Goal: Task Accomplishment & Management: Manage account settings

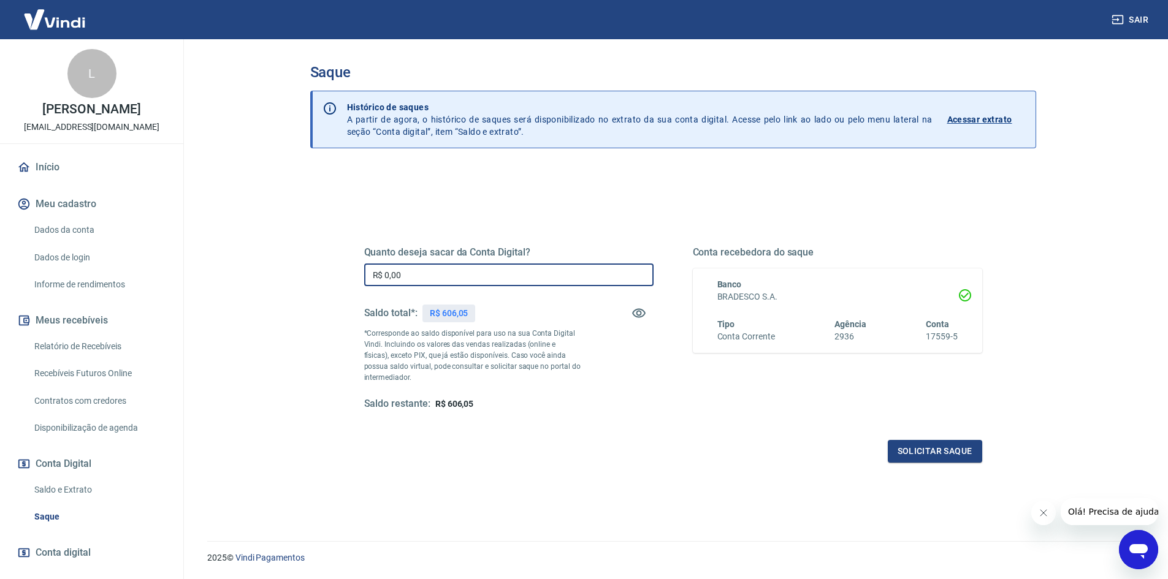
click at [489, 266] on input "R$ 0,00" at bounding box center [508, 275] width 289 height 23
type input "R$ 606,05"
click at [962, 452] on button "Solicitar saque" at bounding box center [935, 451] width 94 height 23
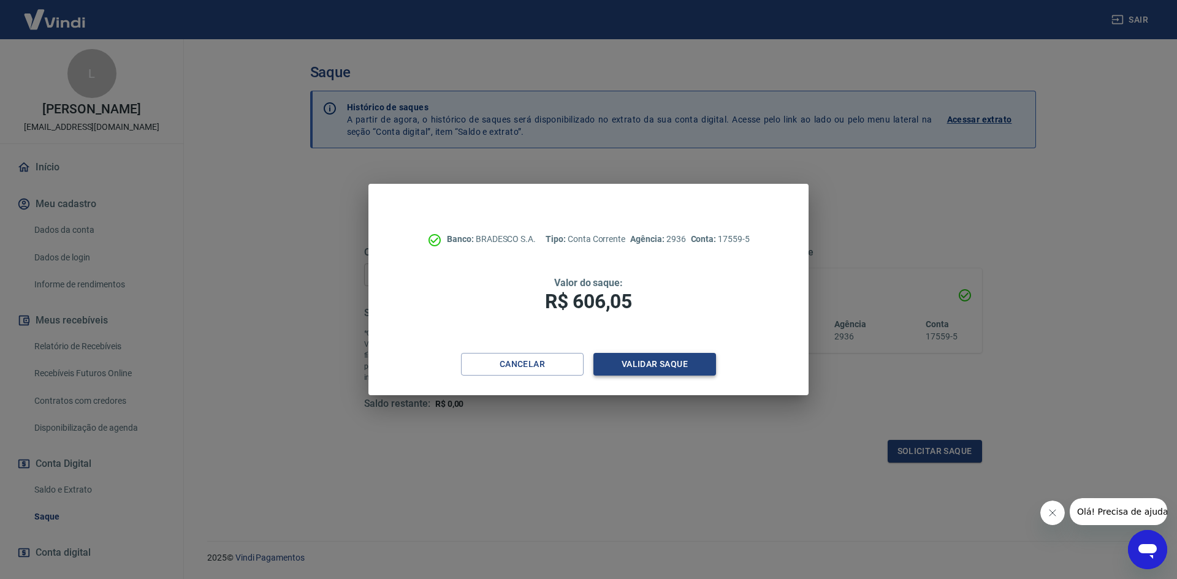
click at [664, 368] on button "Validar saque" at bounding box center [654, 364] width 123 height 23
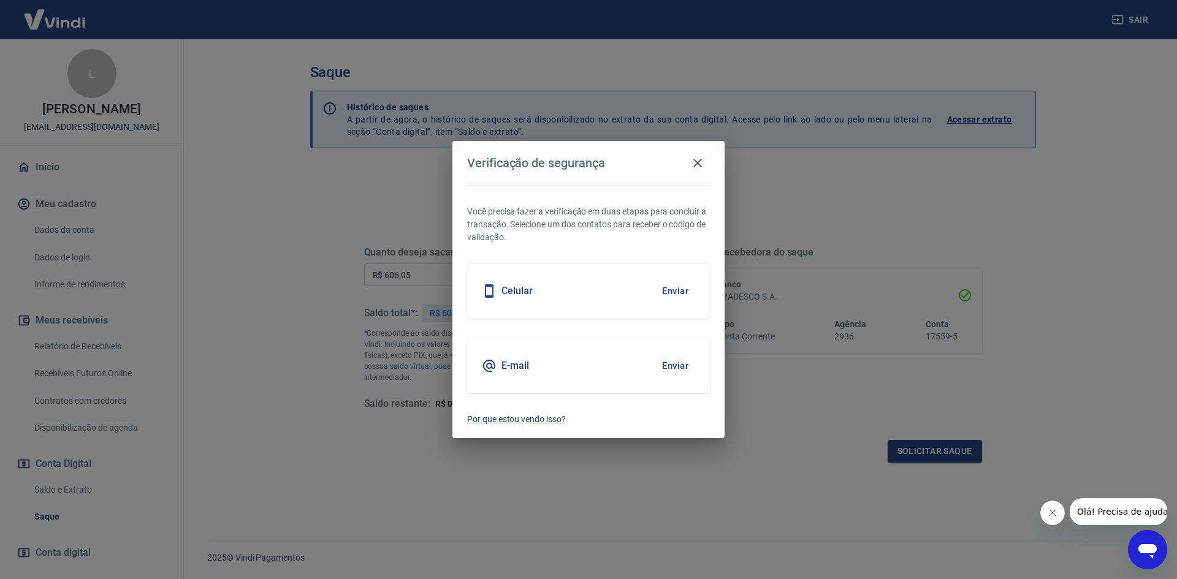
click at [688, 292] on button "Enviar" at bounding box center [675, 291] width 40 height 26
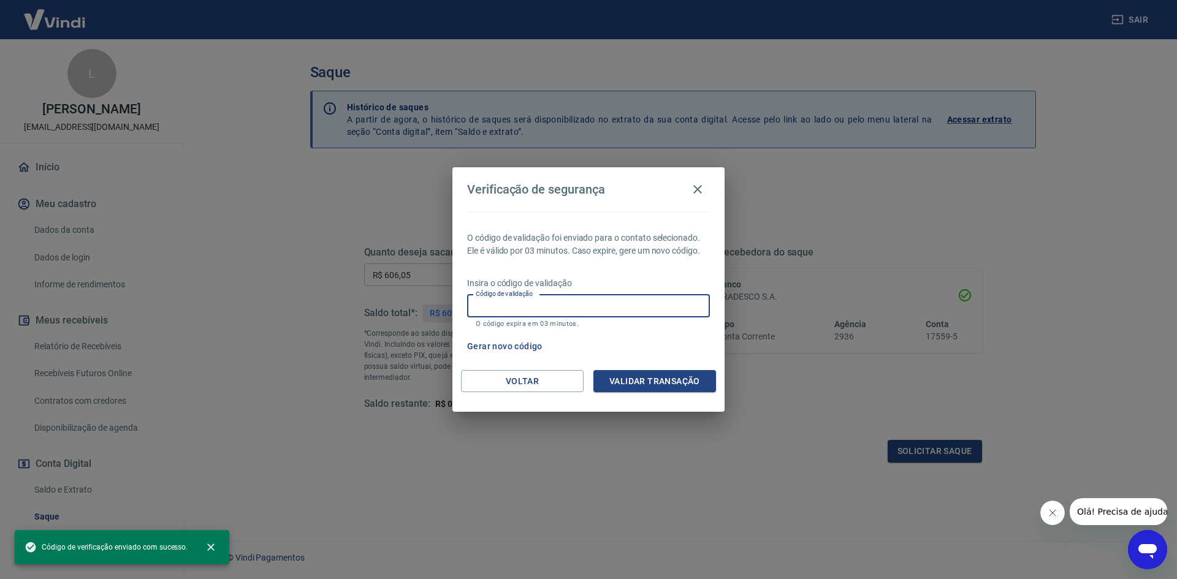
click at [694, 313] on input "Código de validação" at bounding box center [588, 306] width 243 height 23
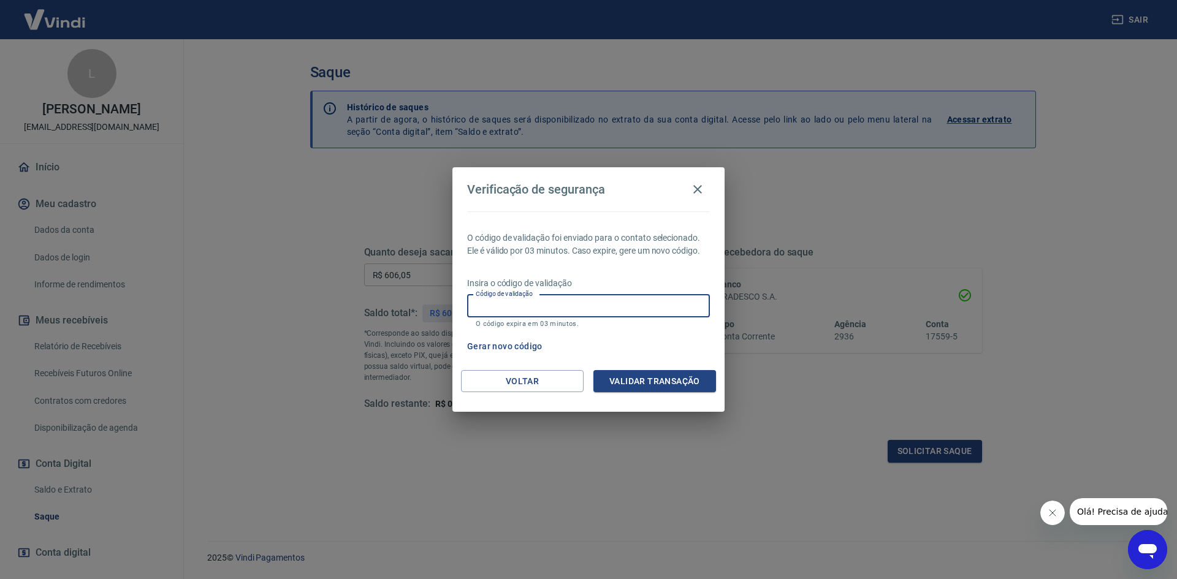
click at [683, 312] on input "Código de validação" at bounding box center [588, 306] width 243 height 23
click at [675, 357] on div "Gerar novo código" at bounding box center [586, 346] width 248 height 23
click at [622, 298] on input "Código de validação" at bounding box center [588, 306] width 243 height 23
type input "280996"
click at [628, 375] on button "Validar transação" at bounding box center [654, 381] width 123 height 23
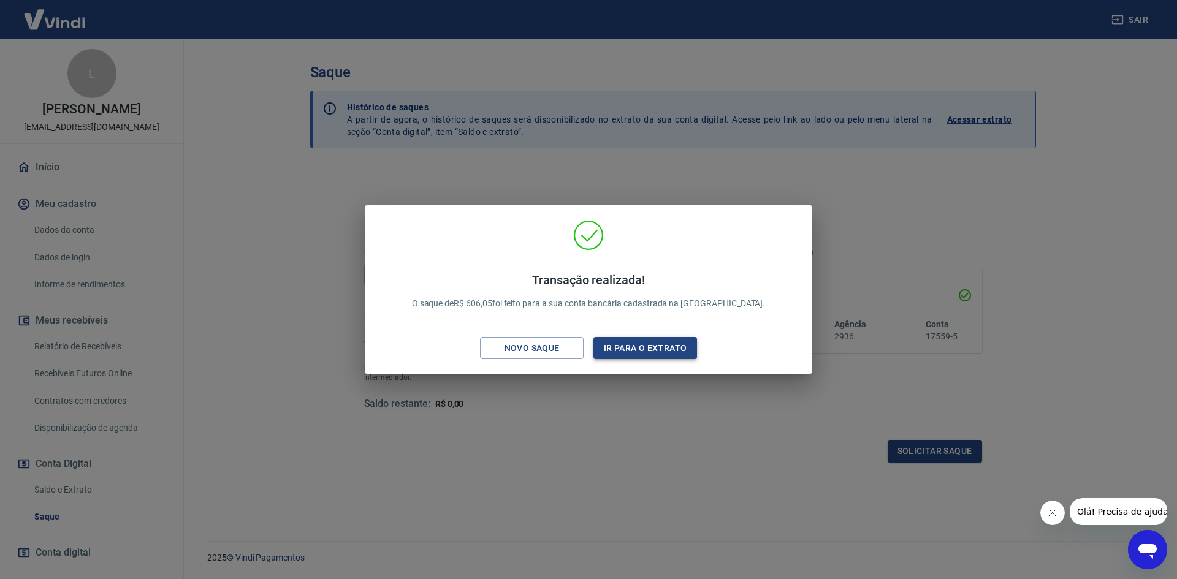
click at [632, 352] on button "Ir para o extrato" at bounding box center [645, 348] width 104 height 23
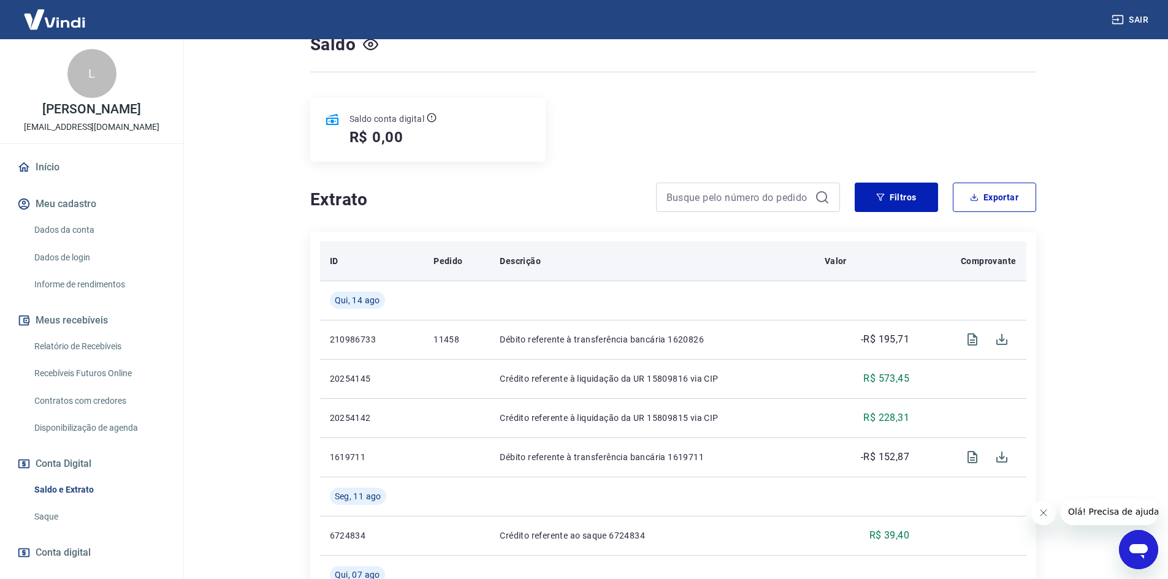
scroll to position [123, 0]
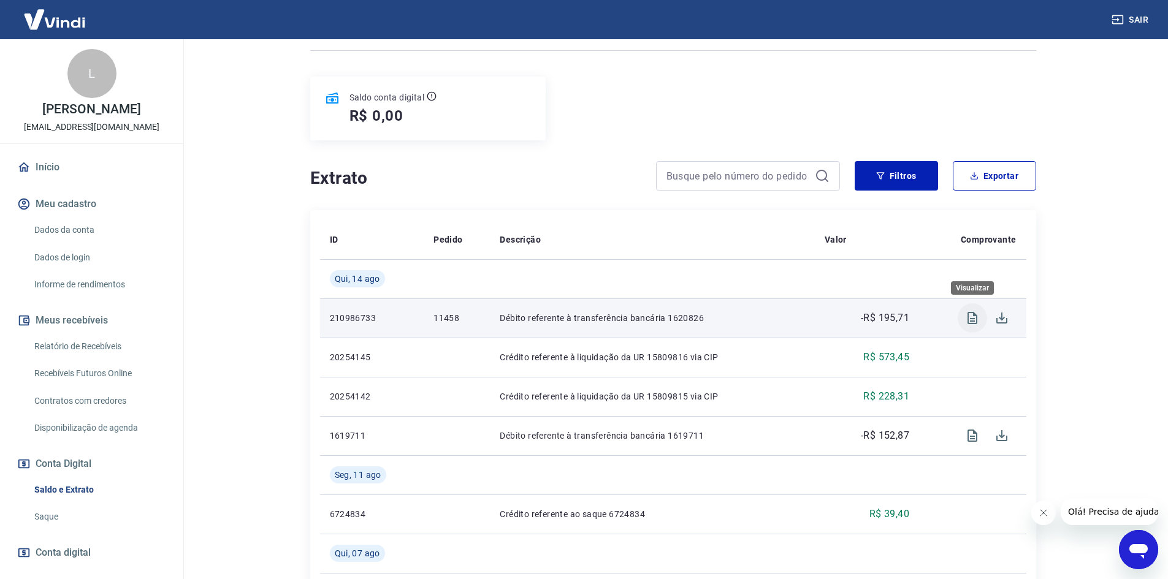
click at [968, 316] on icon "Visualizar" at bounding box center [972, 318] width 15 height 15
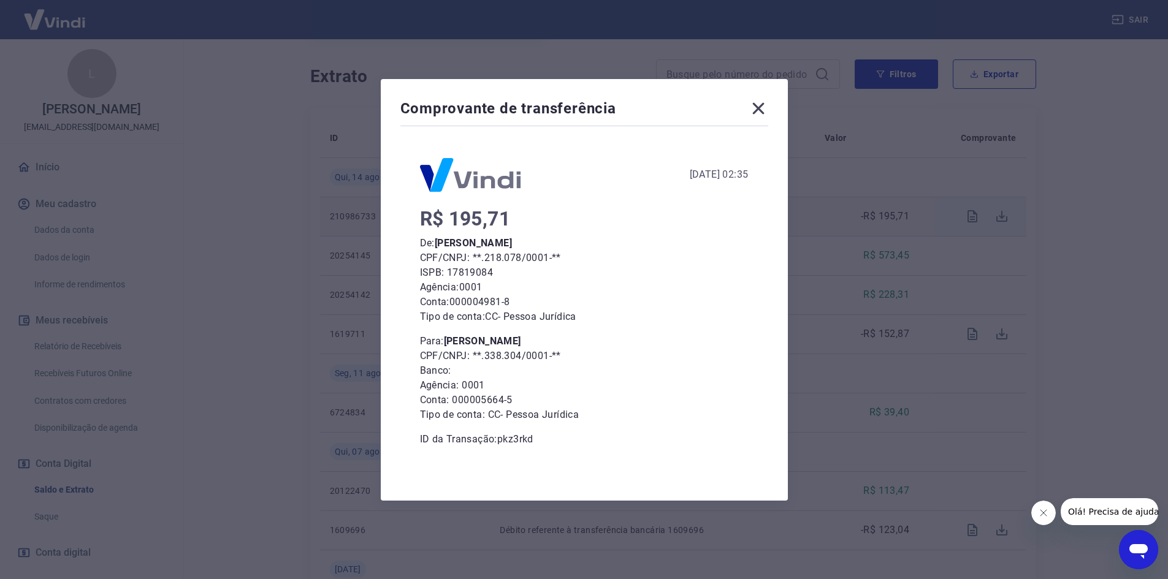
scroll to position [245, 0]
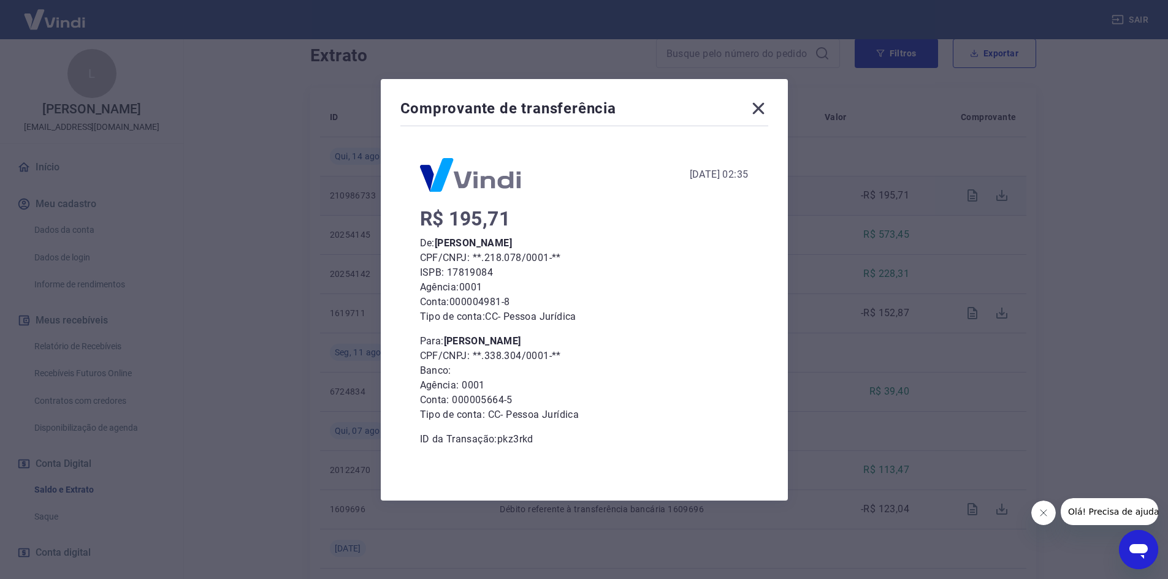
click at [761, 110] on icon at bounding box center [758, 108] width 12 height 12
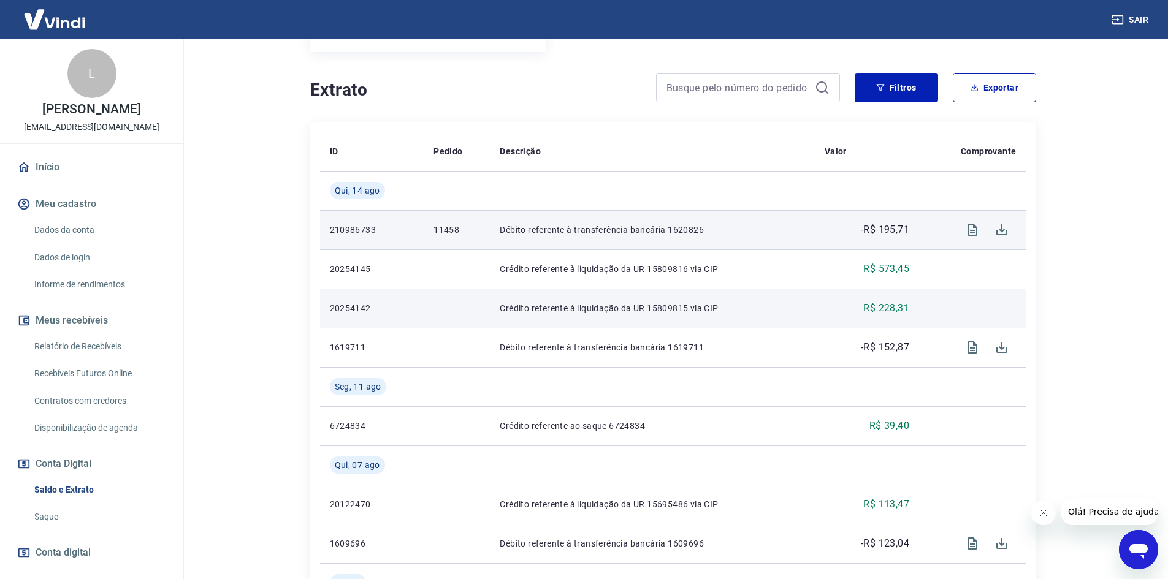
scroll to position [184, 0]
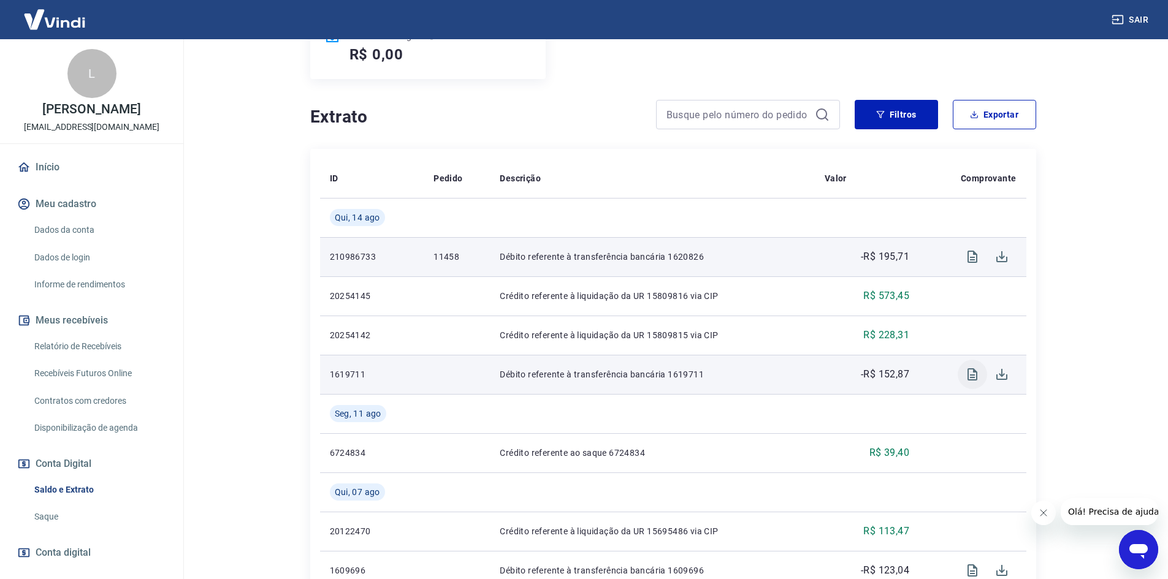
click at [967, 379] on icon "Visualizar" at bounding box center [972, 374] width 10 height 12
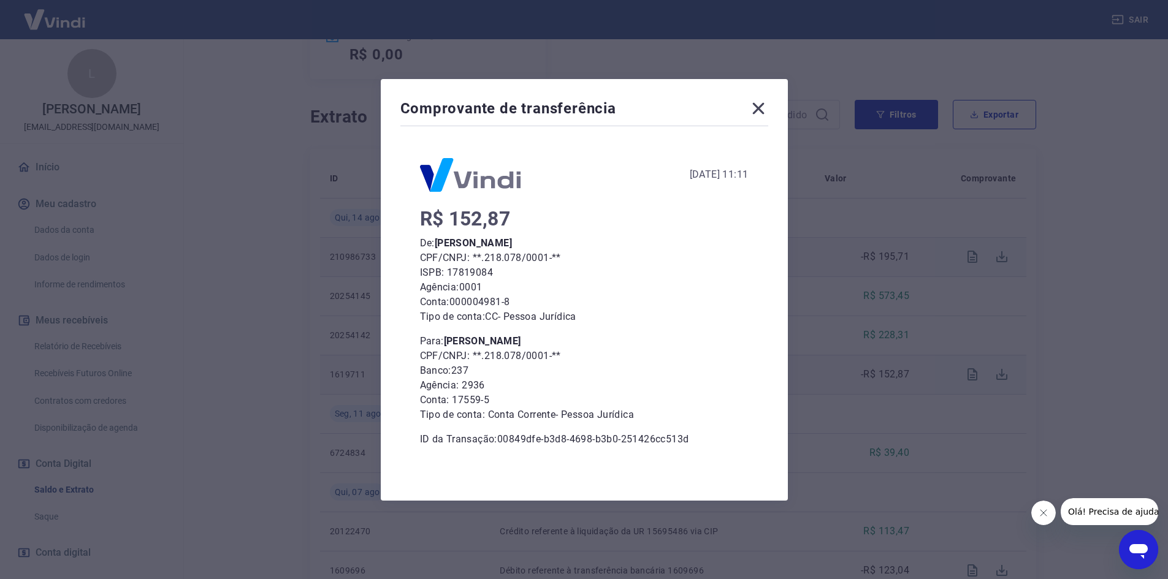
click at [764, 110] on icon at bounding box center [758, 108] width 12 height 12
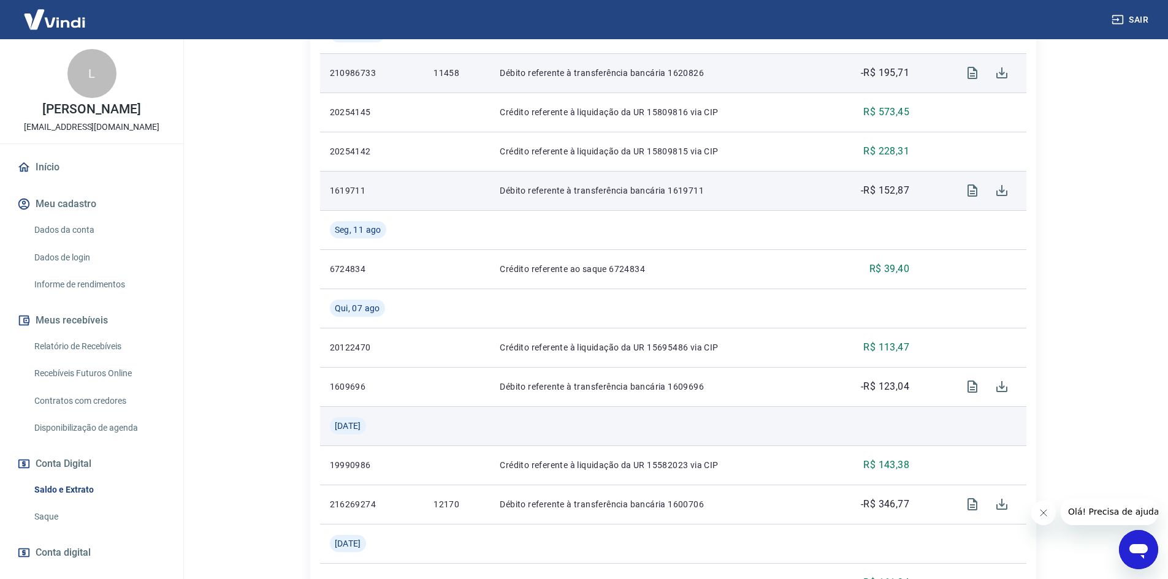
scroll to position [429, 0]
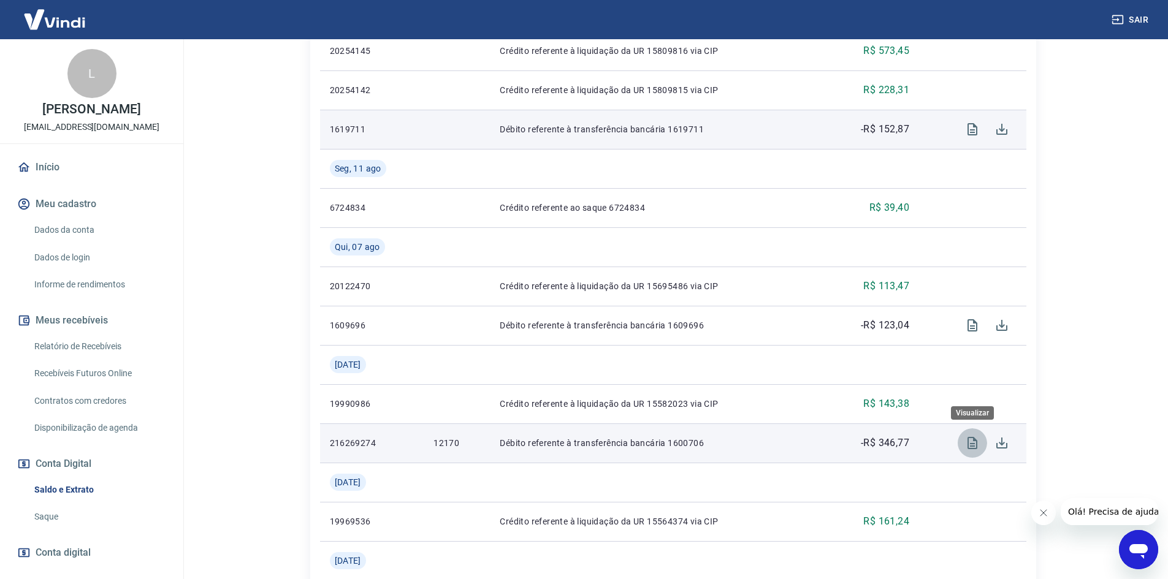
click at [968, 443] on icon "Visualizar" at bounding box center [972, 443] width 15 height 15
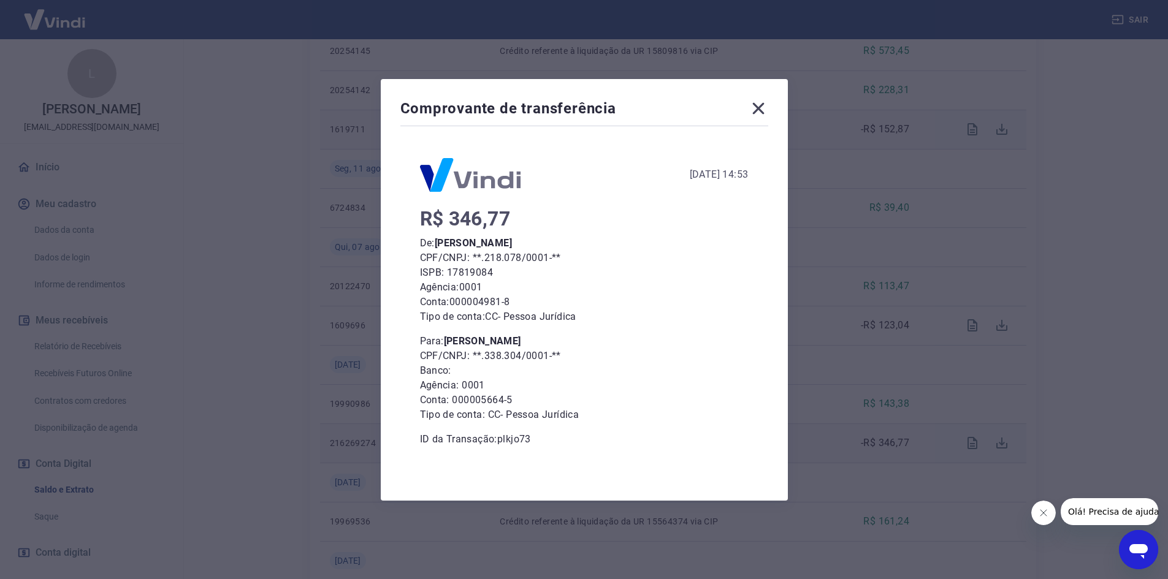
scroll to position [490, 0]
click at [764, 109] on icon at bounding box center [758, 108] width 12 height 12
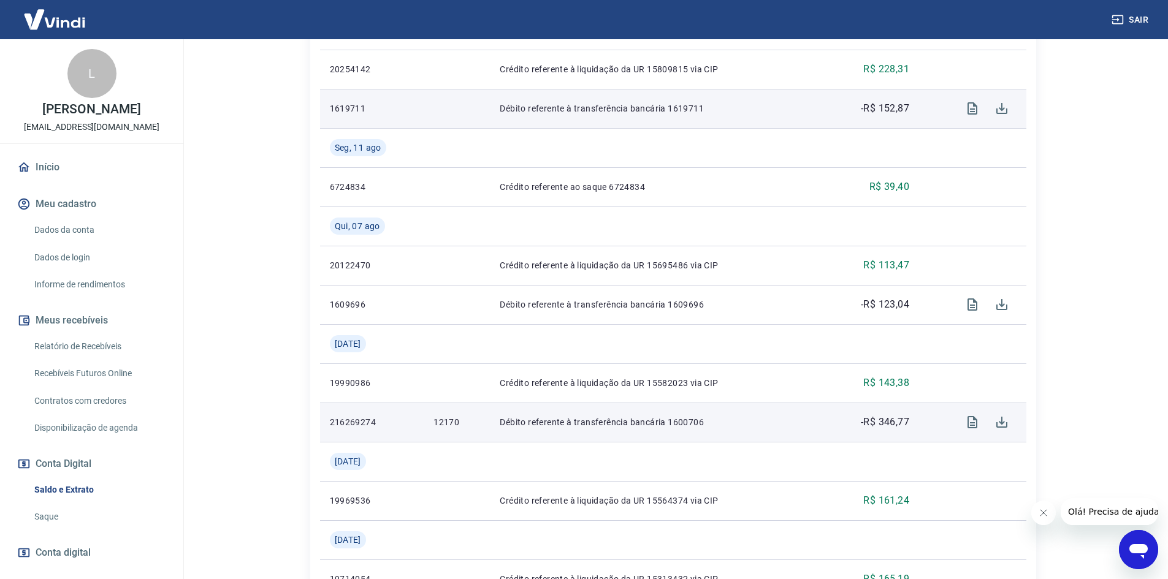
scroll to position [429, 0]
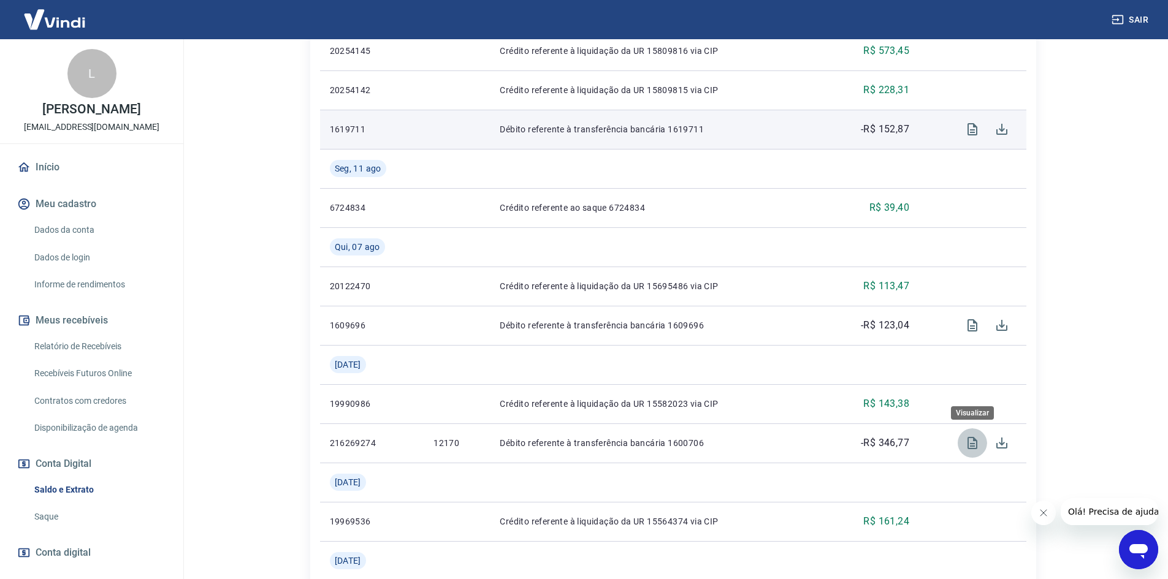
click at [970, 439] on icon "Visualizar" at bounding box center [972, 443] width 15 height 15
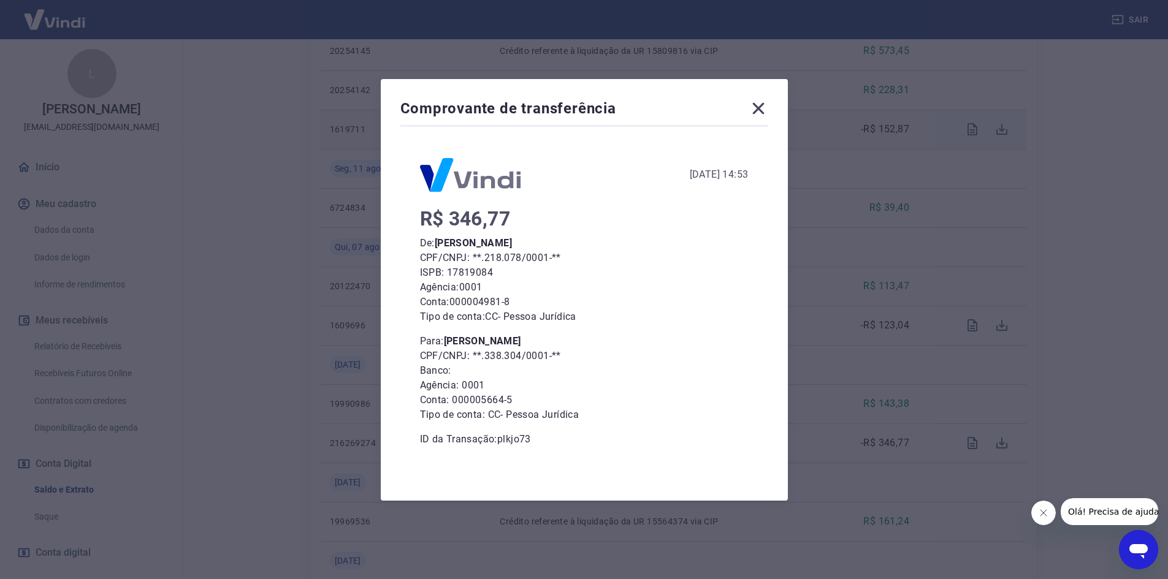
click at [766, 109] on icon at bounding box center [758, 109] width 20 height 20
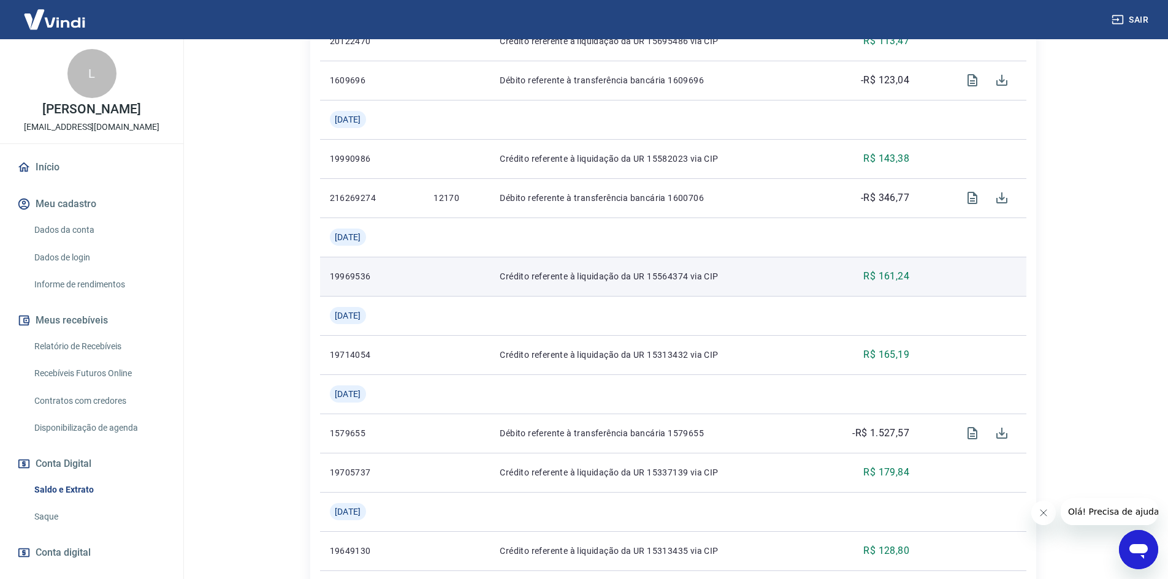
scroll to position [736, 0]
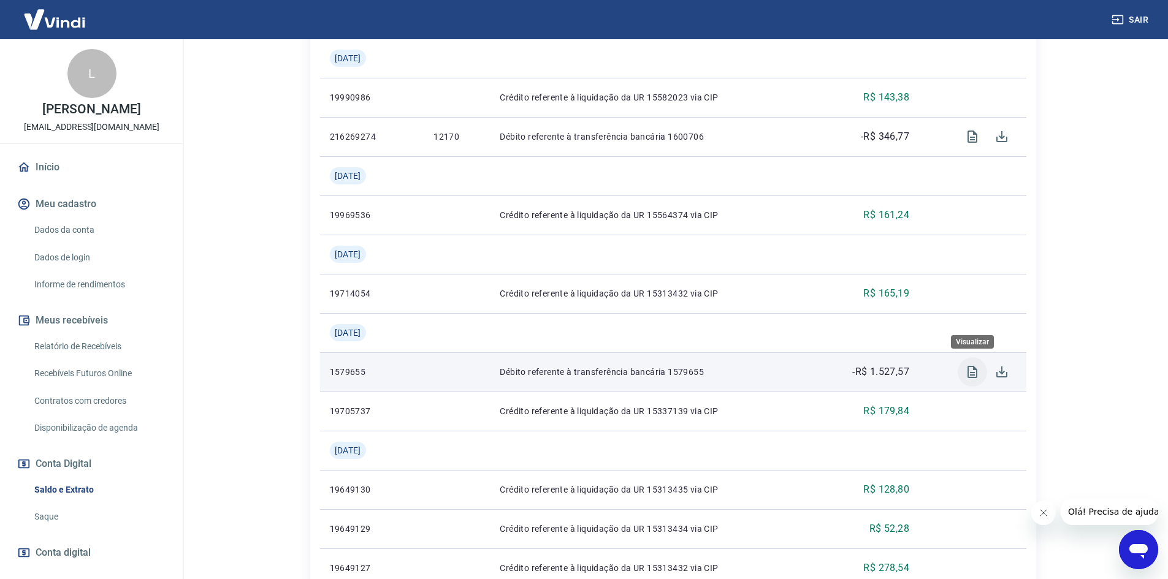
click at [979, 368] on icon "Visualizar" at bounding box center [972, 372] width 15 height 15
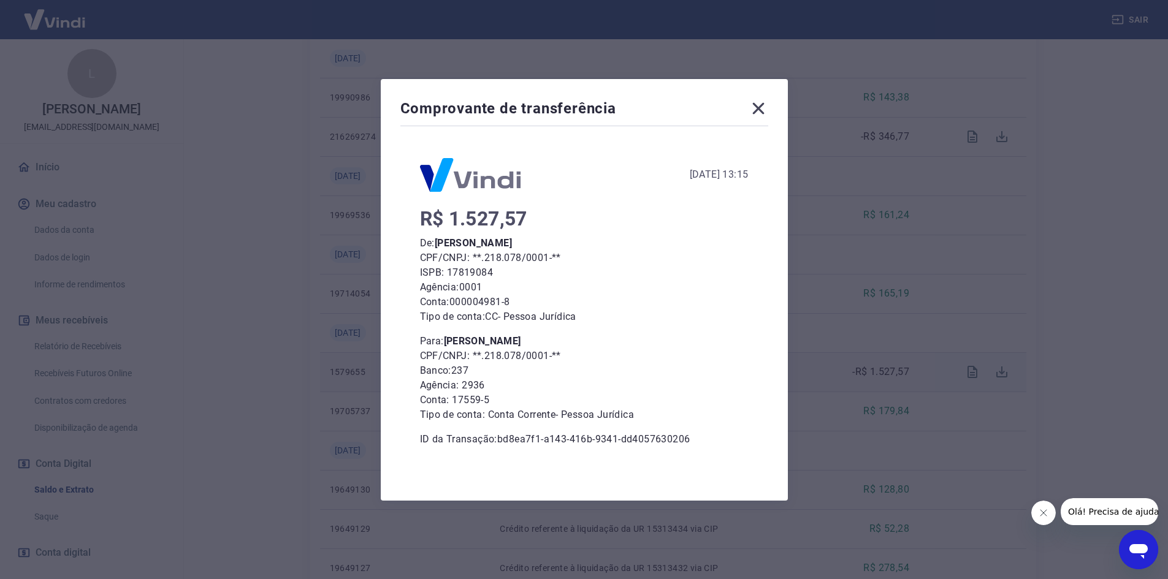
click at [904, 387] on div "Comprovante de transferência 15 de Julho de 2025, 13:15 R$ 1.527,57 De: Lara Em…" at bounding box center [584, 289] width 1168 height 579
click at [764, 104] on icon at bounding box center [758, 108] width 12 height 12
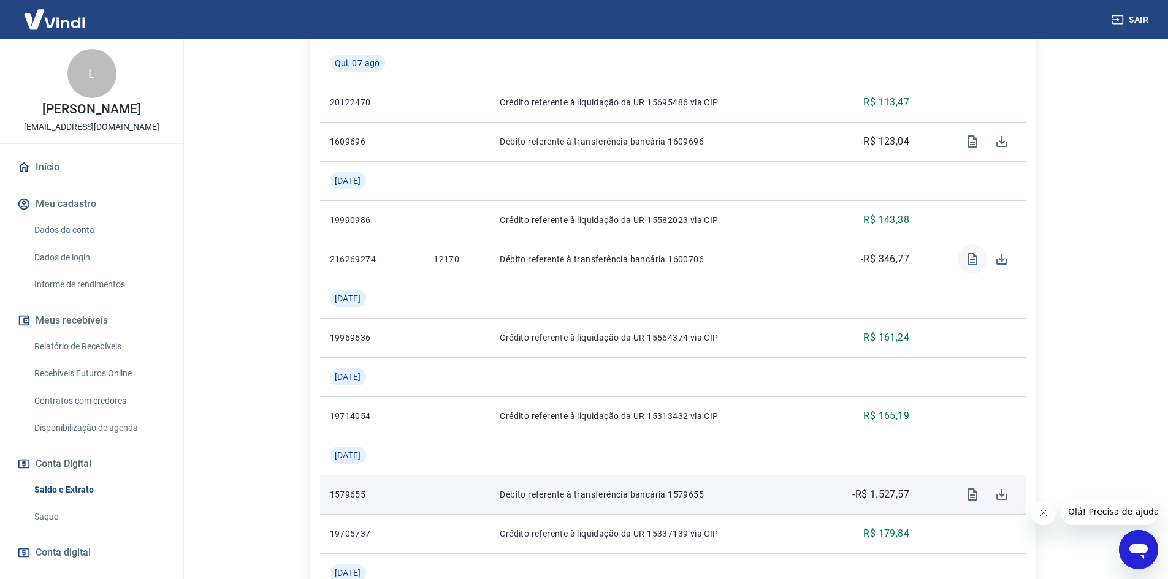
scroll to position [552, 0]
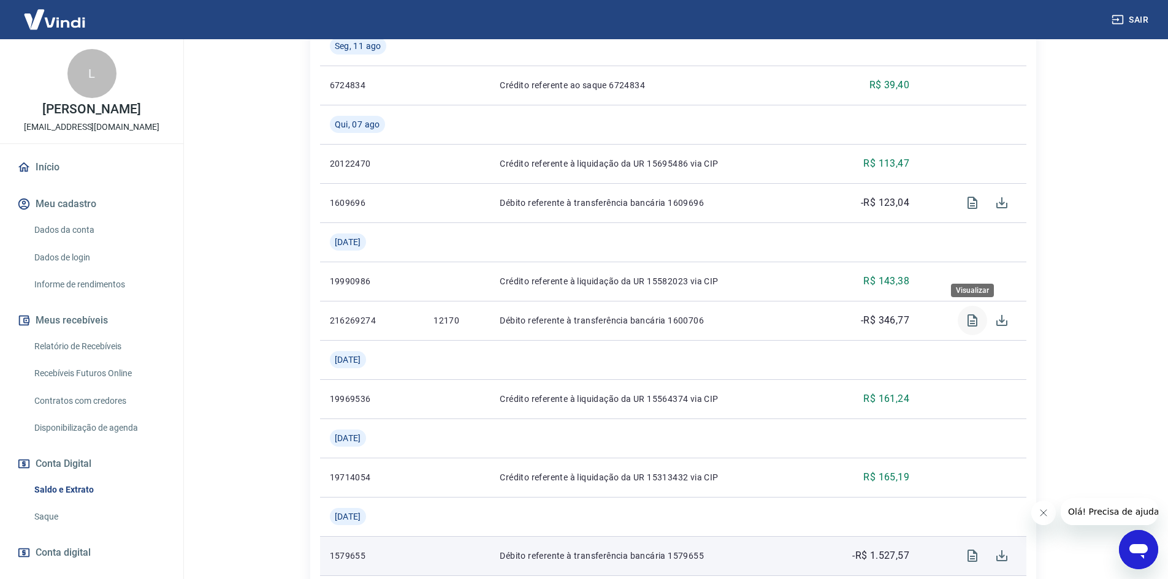
click at [967, 318] on icon "Visualizar" at bounding box center [972, 320] width 10 height 12
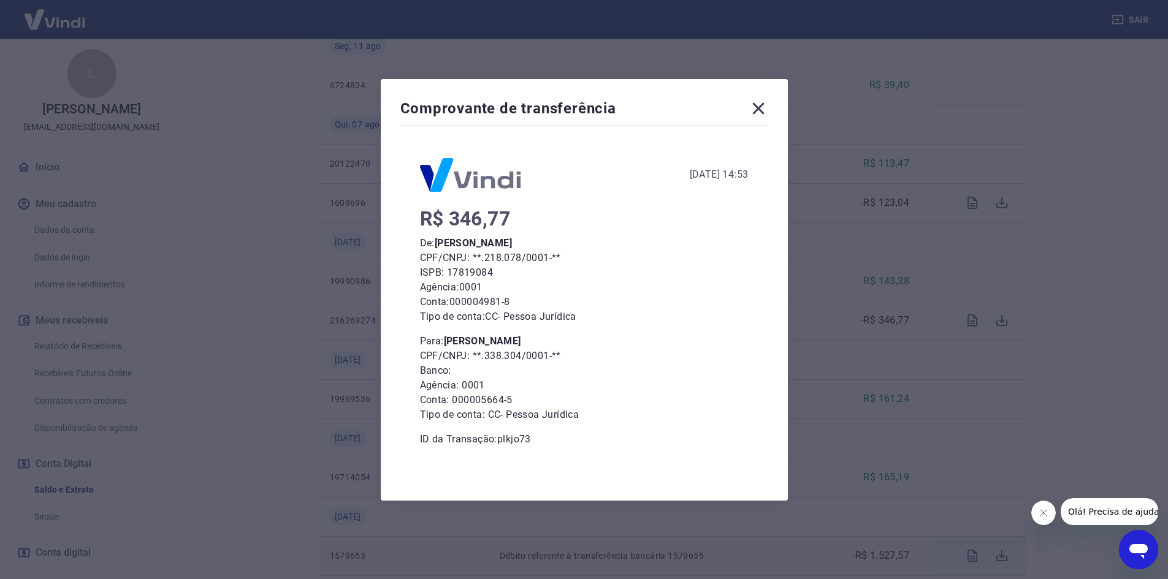
click at [763, 103] on icon at bounding box center [758, 109] width 20 height 20
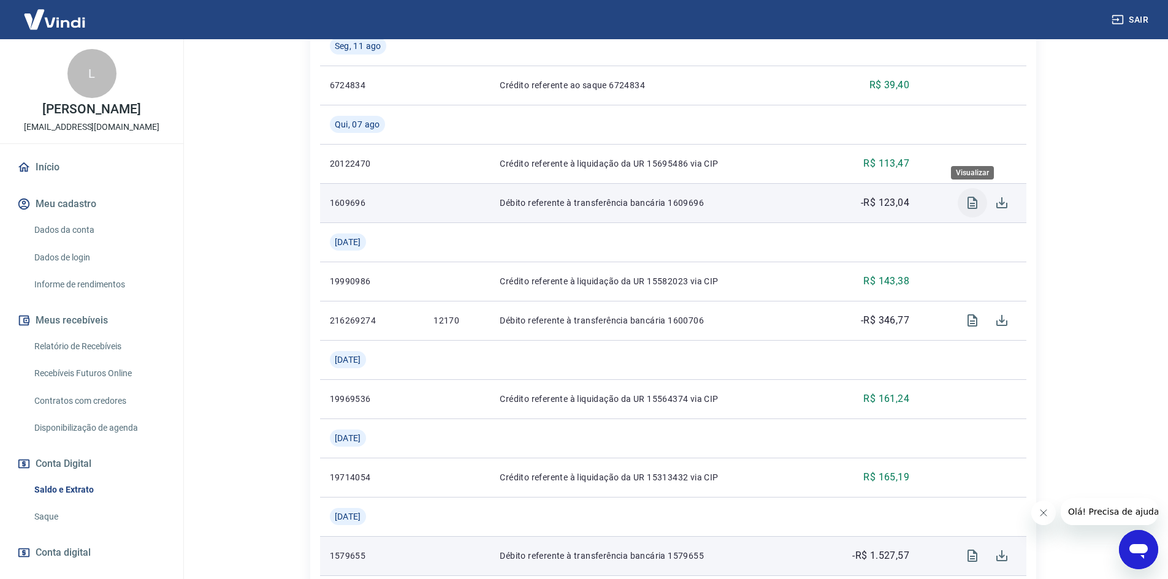
click at [964, 202] on button "Visualizar" at bounding box center [971, 202] width 29 height 29
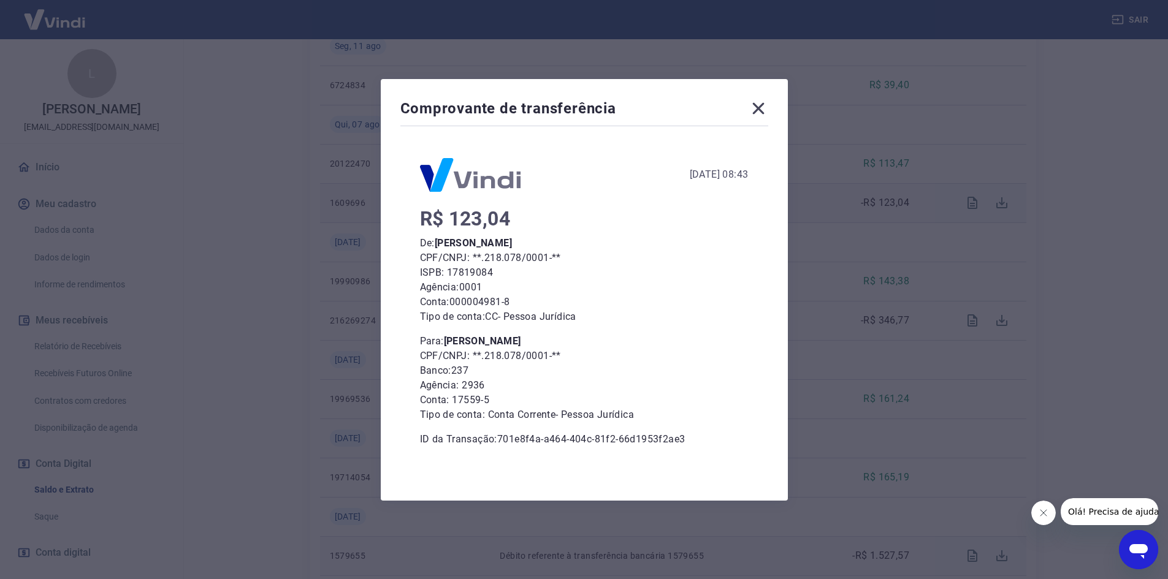
click at [767, 107] on icon at bounding box center [758, 109] width 20 height 20
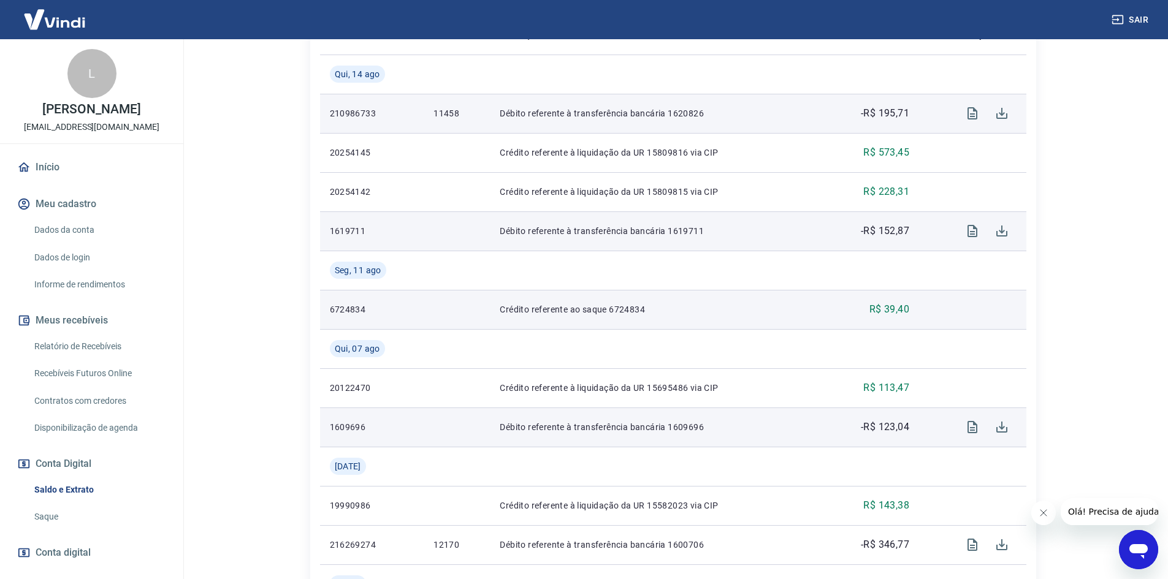
scroll to position [306, 0]
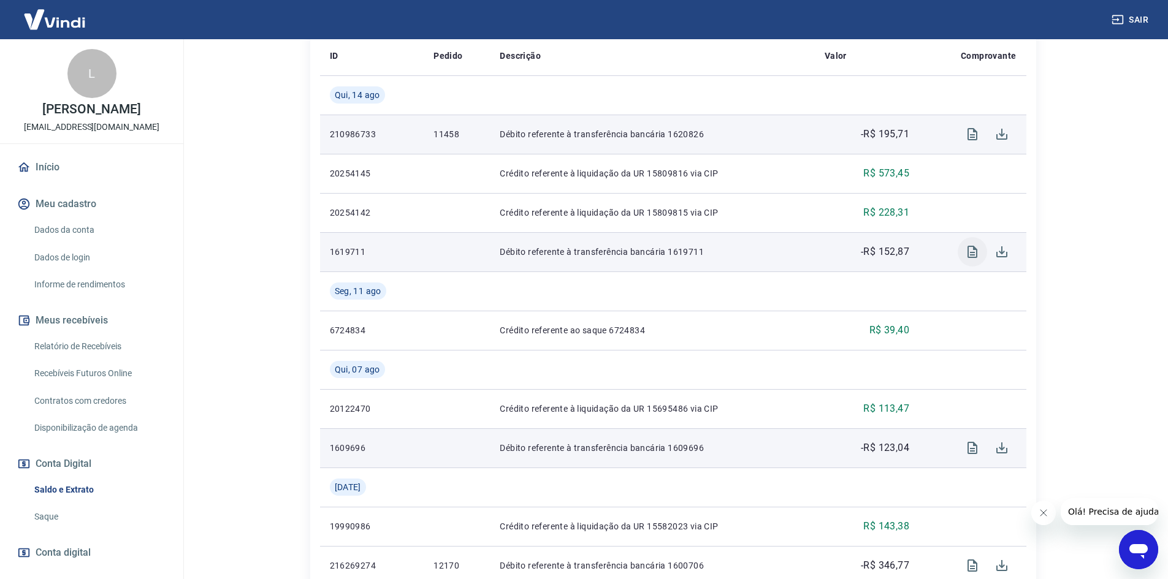
click at [971, 249] on icon "Visualizar" at bounding box center [972, 252] width 15 height 15
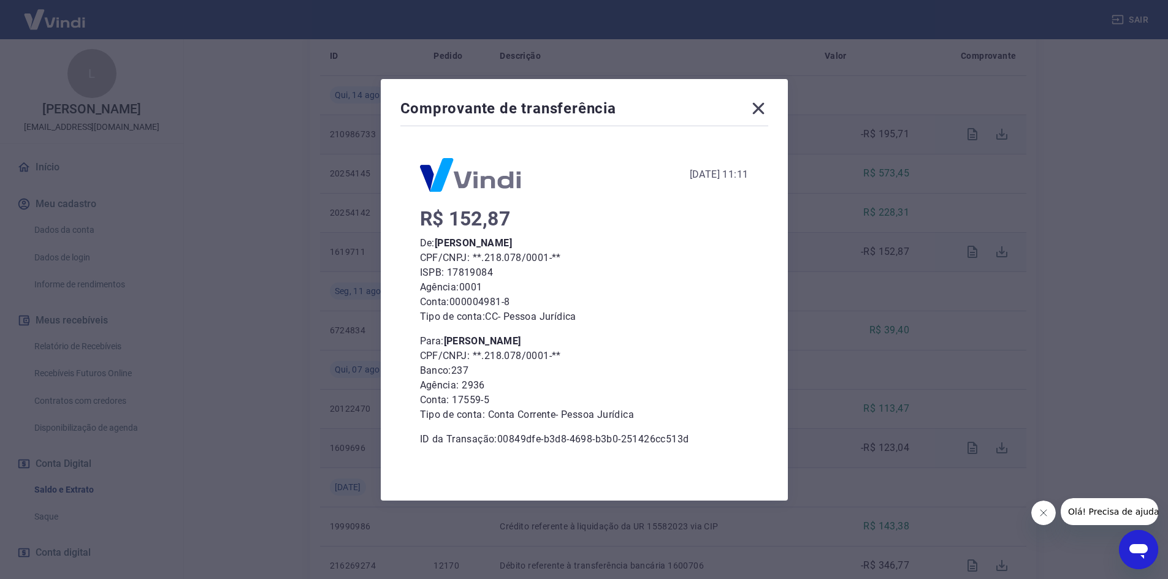
click at [767, 106] on icon at bounding box center [758, 109] width 20 height 20
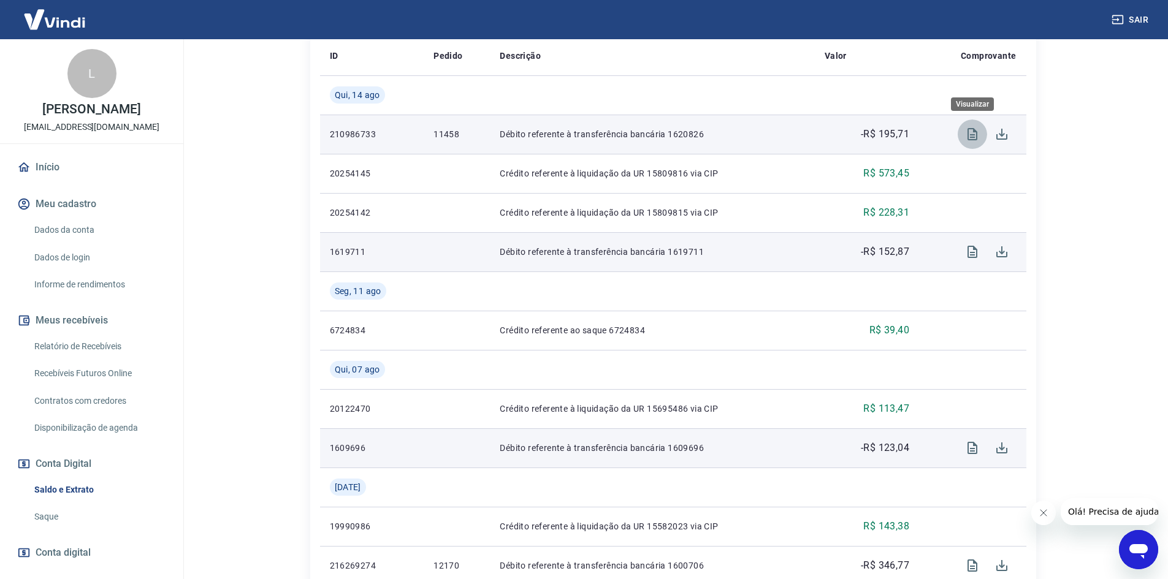
click at [973, 134] on icon "Visualizar" at bounding box center [972, 134] width 15 height 15
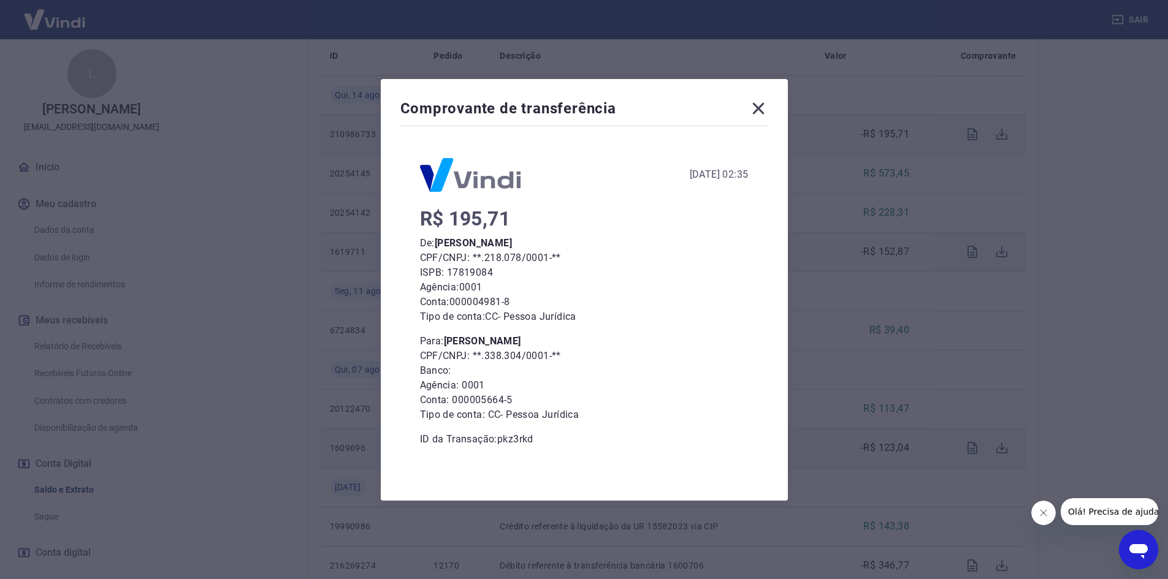
click at [763, 105] on icon at bounding box center [758, 109] width 20 height 20
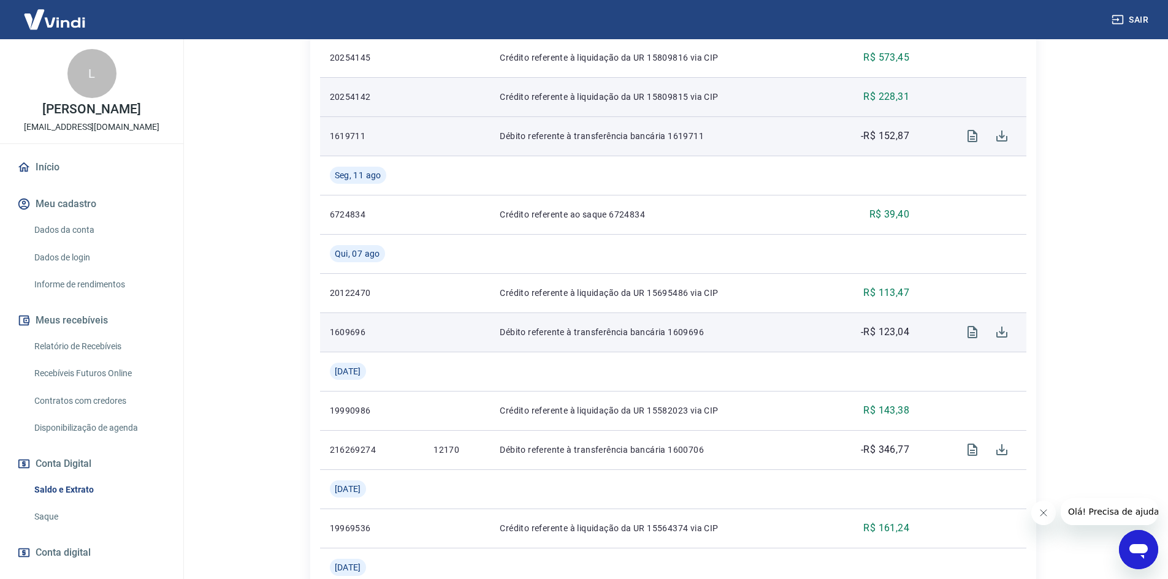
scroll to position [429, 0]
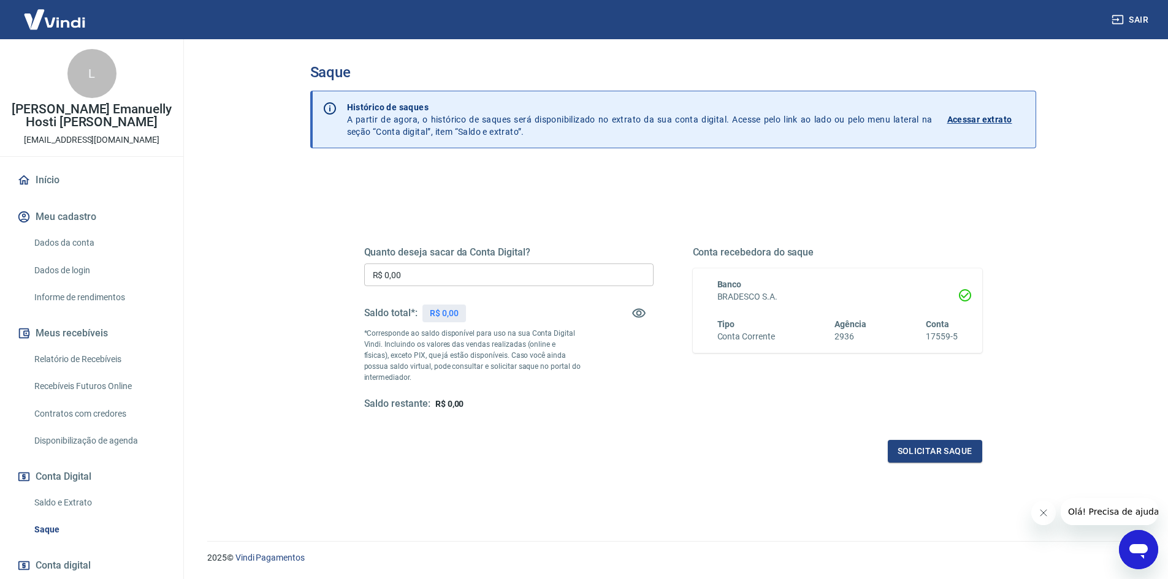
click at [995, 121] on p "Acessar extrato" at bounding box center [979, 119] width 65 height 12
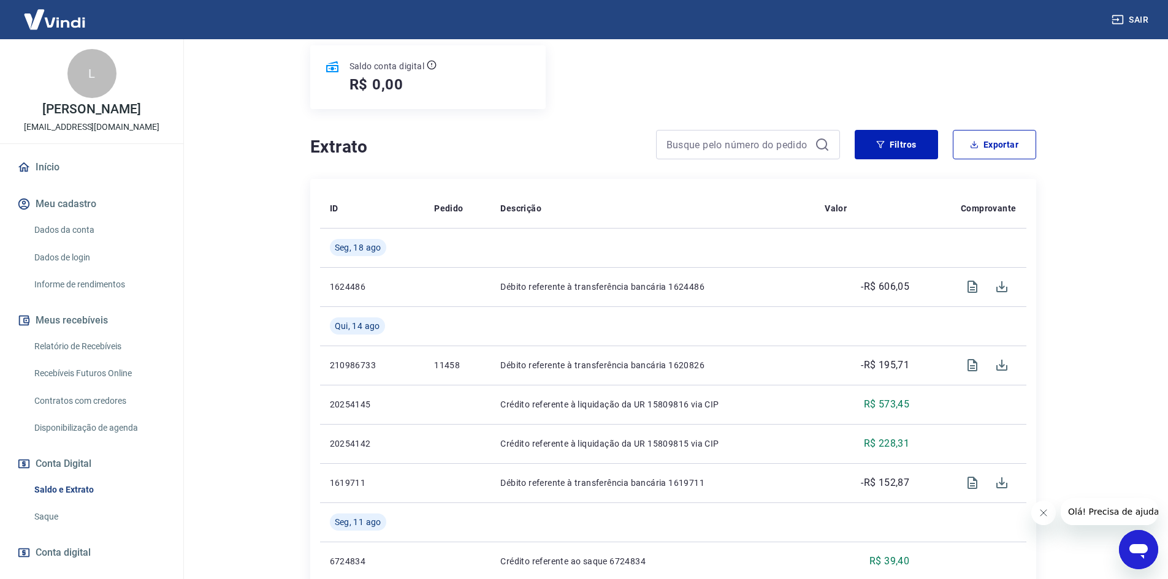
scroll to position [184, 0]
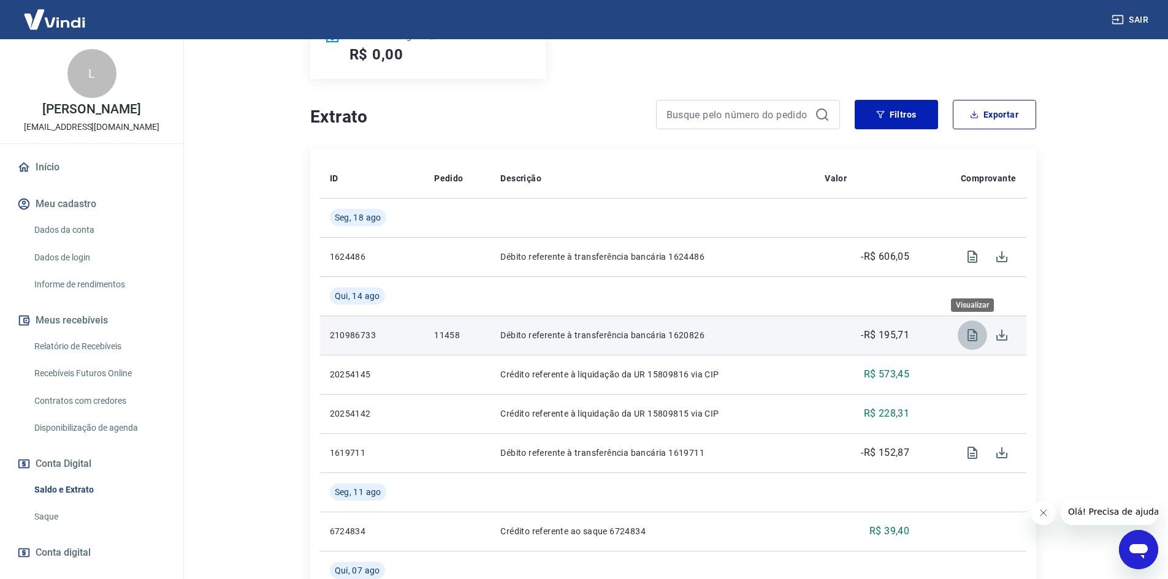
click at [974, 336] on icon "Visualizar" at bounding box center [972, 335] width 10 height 12
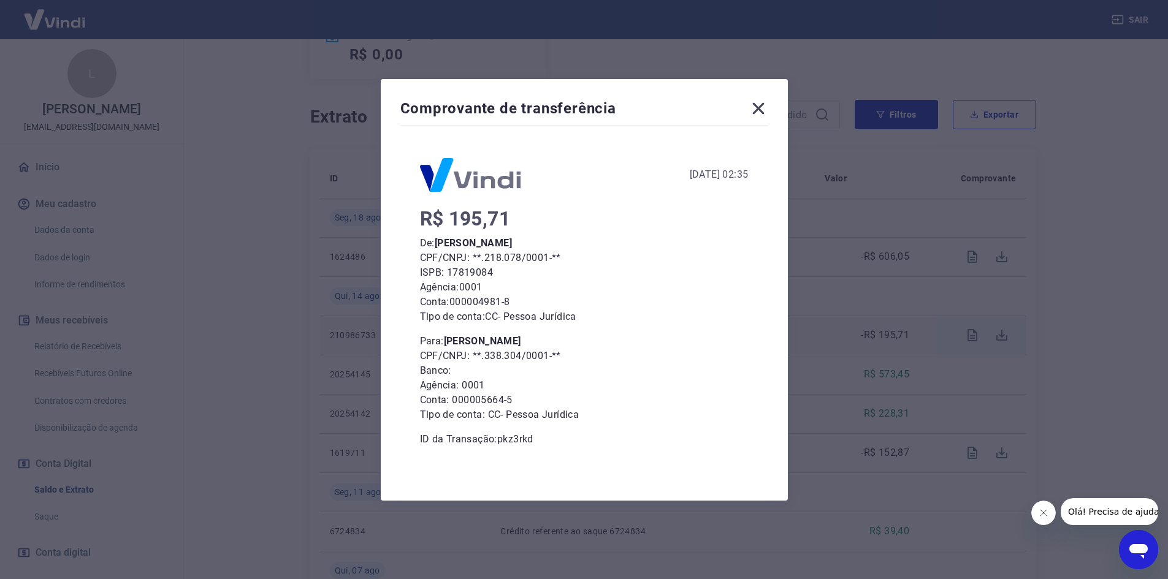
click at [761, 107] on icon at bounding box center [758, 108] width 12 height 12
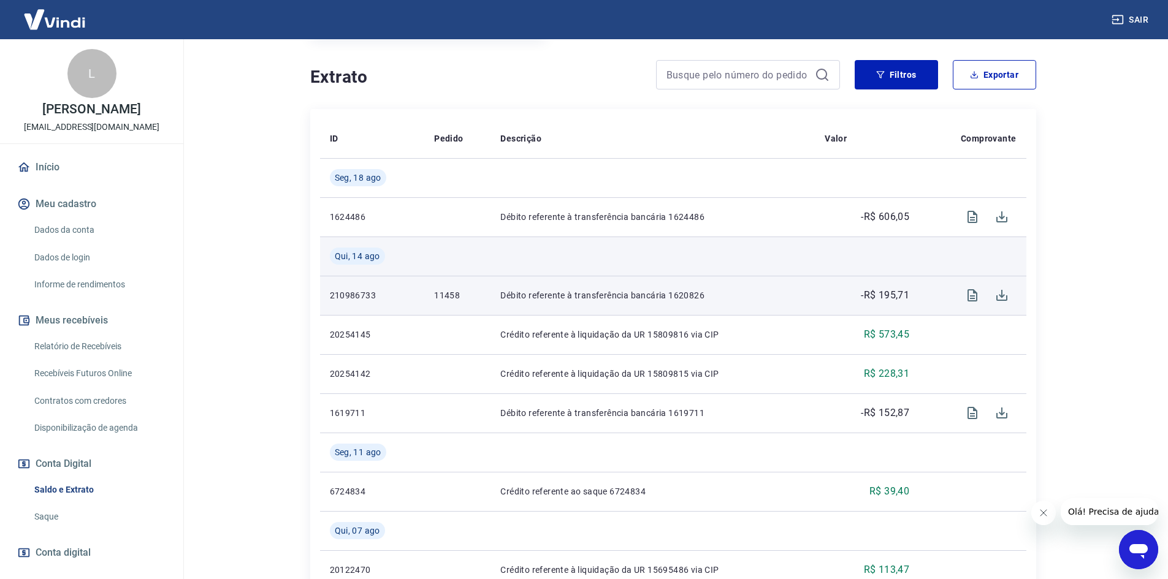
scroll to position [245, 0]
